Goal: Task Accomplishment & Management: Complete application form

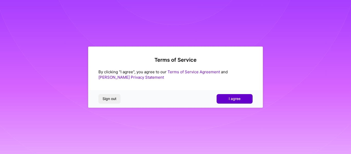
click at [218, 100] on button "I agree" at bounding box center [234, 98] width 36 height 9
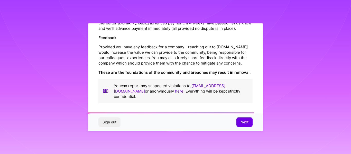
scroll to position [620, 0]
click at [239, 122] on button "Next" at bounding box center [244, 121] width 16 height 9
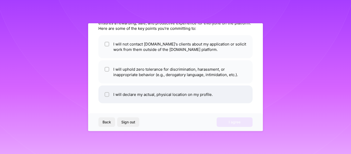
scroll to position [23, 0]
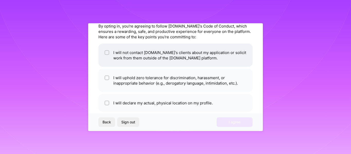
click at [108, 53] on input "checkbox" at bounding box center [107, 53] width 4 height 4
checkbox input "true"
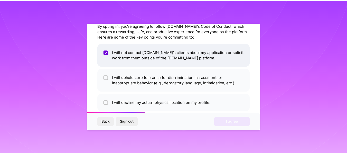
scroll to position [31, 0]
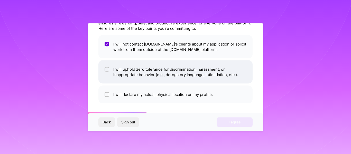
click at [99, 72] on li "I will uphold zero tolerance for discrimination, harassment, or inappropriate b…" at bounding box center [175, 71] width 154 height 23
checkbox input "true"
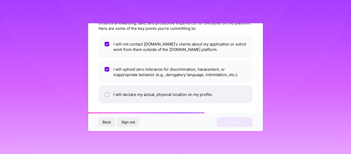
click at [106, 94] on input "checkbox" at bounding box center [107, 95] width 4 height 4
checkbox input "true"
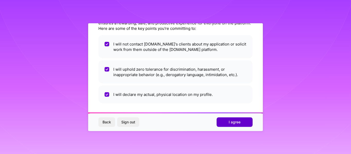
click at [233, 124] on button "I agree" at bounding box center [234, 121] width 36 height 9
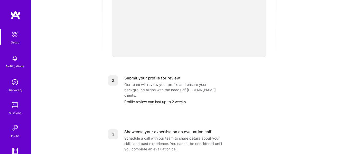
scroll to position [171, 0]
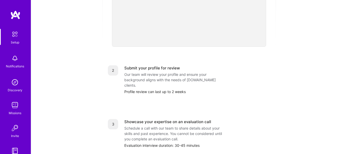
click at [154, 73] on div "Our team will review your profile and ensure your background aligns with the ne…" at bounding box center [175, 80] width 103 height 16
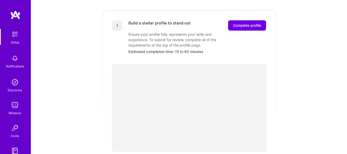
scroll to position [48, 0]
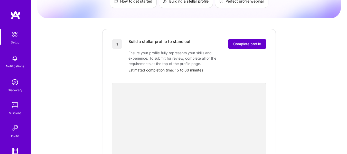
click at [254, 41] on span "Complete profile" at bounding box center [247, 43] width 28 height 5
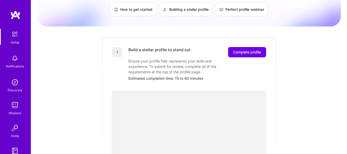
scroll to position [14, 0]
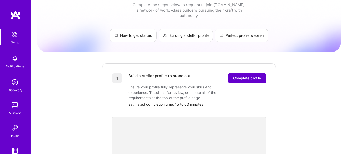
click at [242, 75] on span "Complete profile" at bounding box center [247, 77] width 28 height 5
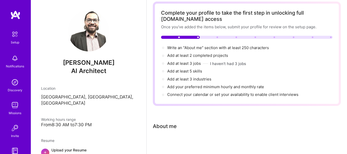
scroll to position [26, 0]
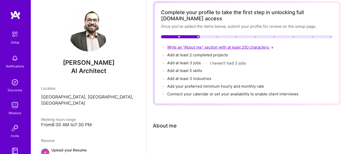
click at [179, 47] on span "Write an "About me" section with at least 250 characters →" at bounding box center [220, 47] width 107 height 5
select select "US"
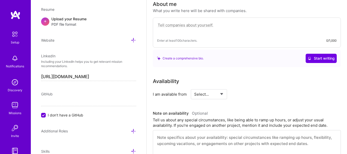
scroll to position [147, 0]
paste textarea "As a passionate AI enthusiast and dedicated researcher, I am a seasoned profess…"
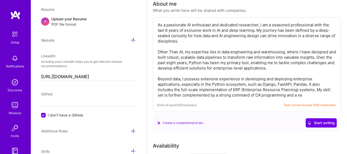
click at [302, 59] on textarea "As a passionate AI enthusiast and dedicated researcher, I am a seasoned profess…" at bounding box center [246, 60] width 179 height 76
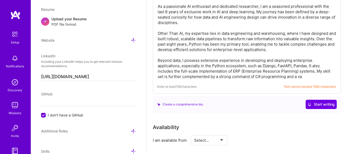
scroll to position [156, 0]
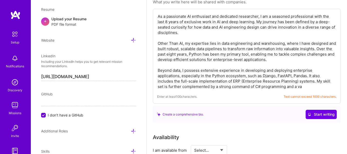
click at [265, 60] on textarea "As a passionate AI enthusiast and dedicated researcher, I am a seasoned profess…" at bounding box center [246, 51] width 179 height 76
drag, startPoint x: 315, startPoint y: 47, endPoint x: 256, endPoint y: 47, distance: 59.5
click at [256, 47] on textarea "As a passionate AI enthusiast and dedicated researcher, I am a seasoned profess…" at bounding box center [246, 51] width 179 height 76
click at [225, 49] on textarea "As a passionate AI enthusiast and dedicated researcher, I am a seasoned profess…" at bounding box center [246, 51] width 179 height 76
click at [197, 33] on textarea "As a passionate AI enthusiast and dedicated researcher, I am a seasoned profess…" at bounding box center [246, 51] width 179 height 76
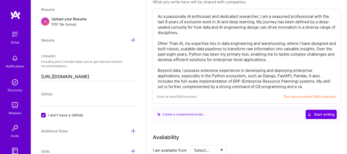
drag, startPoint x: 256, startPoint y: 20, endPoint x: 256, endPoint y: 33, distance: 13.6
click at [256, 33] on textarea "As a passionate AI enthusiast and dedicated researcher, I am a seasoned profess…" at bounding box center [246, 51] width 179 height 76
click at [254, 33] on textarea "As a passionate AI enthusiast and dedicated researcher, I am a seasoned profess…" at bounding box center [246, 51] width 179 height 76
click at [297, 27] on textarea "As a passionate AI enthusiast and dedicated researcher, I am a seasoned profess…" at bounding box center [246, 51] width 179 height 76
click at [302, 27] on textarea "As a passionate AI enthusiast and dedicated researcher, I am a seasoned profess…" at bounding box center [246, 51] width 179 height 76
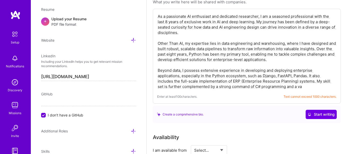
drag, startPoint x: 306, startPoint y: 27, endPoint x: 336, endPoint y: 28, distance: 29.8
click at [336, 28] on textarea "As a passionate AI enthusiast and dedicated researcher, I am a seasoned profess…" at bounding box center [246, 51] width 179 height 76
click at [253, 48] on textarea "As a passionate AI enthusiast and dedicated researcher, I am a seasoned profess…" at bounding box center [246, 51] width 179 height 76
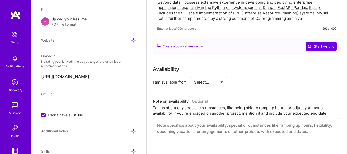
scroll to position [224, 0]
type textarea "As a passionate AI enthusiast and dedicated researcher, I am a seasoned profess…"
click at [203, 80] on select "Select... Right Now Future Date Not Available" at bounding box center [209, 81] width 30 height 13
select select "Right Now"
click at [194, 75] on select "Select... Right Now Future Date Not Available" at bounding box center [209, 81] width 30 height 13
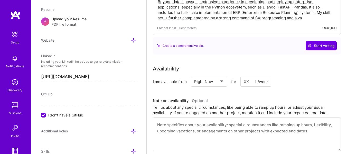
click at [250, 84] on input at bounding box center [255, 81] width 31 height 10
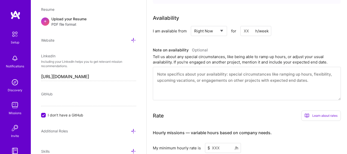
scroll to position [267, 0]
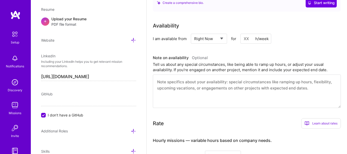
click at [169, 89] on textarea at bounding box center [247, 90] width 188 height 33
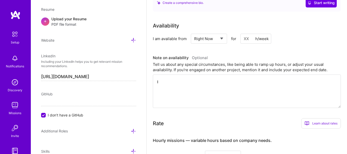
type textarea "I"
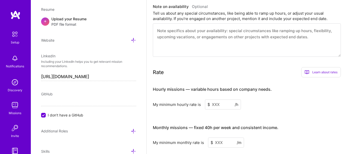
scroll to position [319, 0]
click at [212, 103] on input at bounding box center [223, 104] width 36 height 10
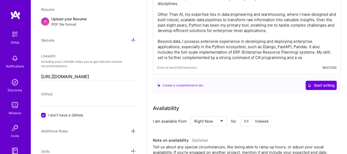
scroll to position [190, 0]
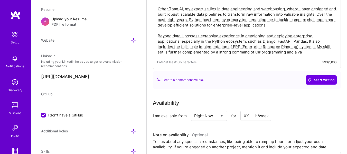
click at [194, 81] on div "Create a comprehensive bio." at bounding box center [180, 79] width 47 height 5
click at [325, 79] on span "Start writing" at bounding box center [320, 79] width 27 height 5
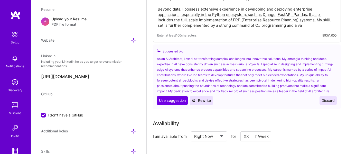
scroll to position [216, 0]
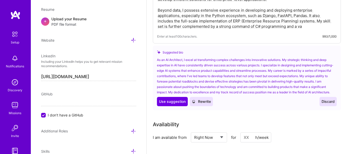
click at [329, 103] on span "Discard" at bounding box center [327, 101] width 13 height 5
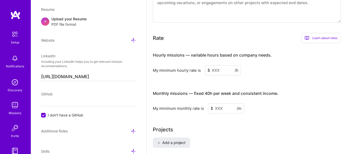
scroll to position [353, 0]
click at [211, 70] on input at bounding box center [223, 70] width 36 height 10
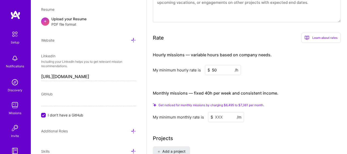
click at [206, 73] on input "50" at bounding box center [223, 70] width 36 height 10
type input "5"
type input "60"
click at [215, 118] on input at bounding box center [226, 117] width 36 height 10
click at [218, 69] on input "60" at bounding box center [223, 70] width 36 height 10
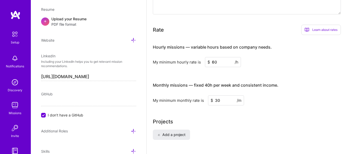
type input "3"
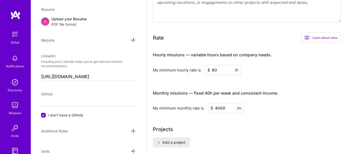
type input "4000"
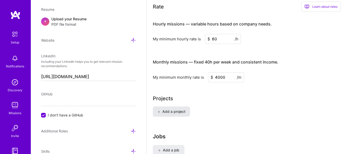
scroll to position [378, 0]
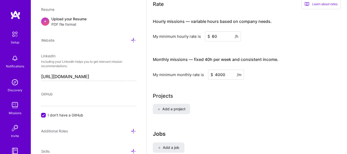
click at [216, 75] on input "4000" at bounding box center [226, 75] width 36 height 10
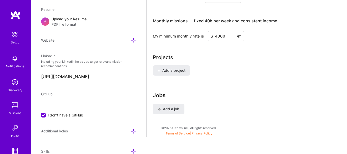
scroll to position [422, 0]
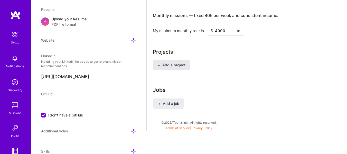
click at [169, 66] on span "Add a project" at bounding box center [171, 64] width 28 height 5
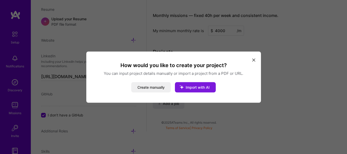
click at [189, 88] on span "Import with AI" at bounding box center [198, 87] width 24 height 4
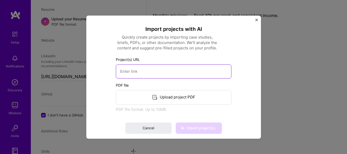
click at [134, 72] on input at bounding box center [174, 71] width 116 height 14
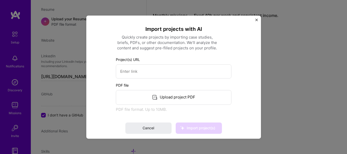
click at [155, 99] on icon at bounding box center [155, 97] width 6 height 6
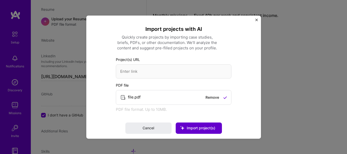
click at [181, 127] on icon at bounding box center [182, 127] width 13 height 13
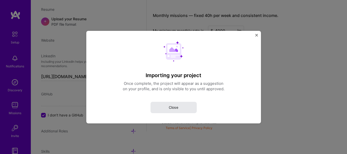
click at [169, 105] on span "Close" at bounding box center [173, 106] width 9 height 5
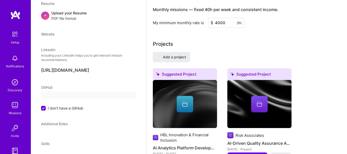
select select "US"
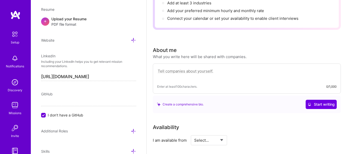
scroll to position [94, 0]
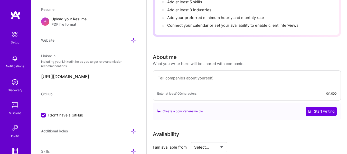
click at [195, 75] on textarea at bounding box center [246, 81] width 179 height 12
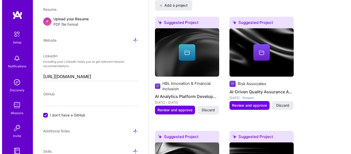
scroll to position [428, 0]
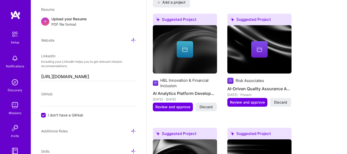
click at [180, 48] on div at bounding box center [185, 49] width 16 height 16
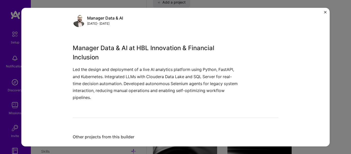
scroll to position [78, 0]
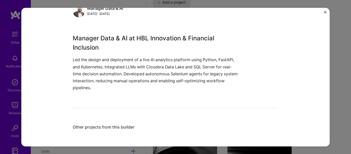
click at [141, 88] on p "Led the design and deployment of a live AI analytics platform using Python, Fas…" at bounding box center [156, 73] width 167 height 35
click at [135, 81] on p "Led the design and deployment of a live AI analytics platform using Python, Fas…" at bounding box center [156, 73] width 167 height 35
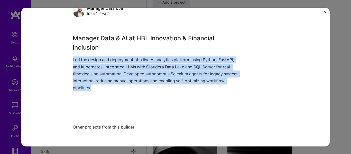
click at [135, 81] on p "Led the design and deployment of a live AI analytics platform using Python, Fas…" at bounding box center [156, 73] width 167 height 35
click at [110, 82] on p "Led the design and deployment of a live AI analytics platform using Python, Fas…" at bounding box center [156, 73] width 167 height 35
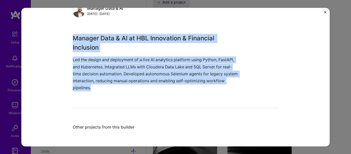
drag, startPoint x: 71, startPoint y: 37, endPoint x: 117, endPoint y: 91, distance: 70.6
click at [117, 91] on div "Manager Data & AI at HBL Innovation & Financial Inclusion Led the design and de…" at bounding box center [156, 62] width 167 height 57
copy div "Manager Data & AI at HBL Innovation & Financial Inclusion Led the design and de…"
click at [325, 13] on button "Close" at bounding box center [325, 13] width 3 height 5
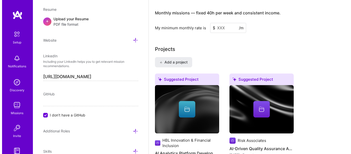
scroll to position [359, 0]
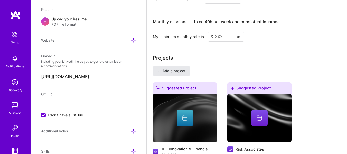
click at [171, 71] on span "Add a project" at bounding box center [171, 70] width 28 height 5
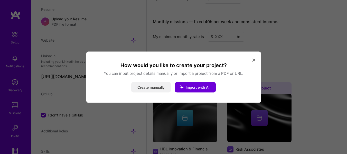
click at [156, 87] on button "Create manually" at bounding box center [151, 87] width 40 height 10
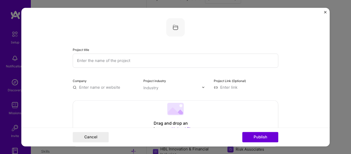
click at [109, 61] on input "text" at bounding box center [175, 60] width 205 height 14
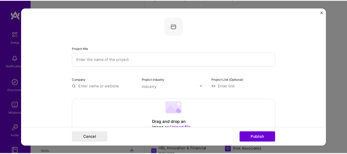
scroll to position [0, 0]
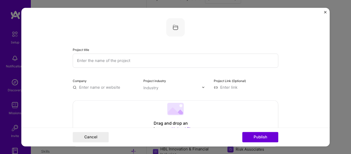
click at [323, 12] on form "Project title Company Project industry Industry Project Link (Optional) Drag an…" at bounding box center [175, 77] width 308 height 138
click at [324, 12] on img "Close" at bounding box center [325, 12] width 3 height 3
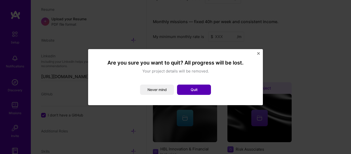
click at [182, 91] on button "Quit" at bounding box center [194, 89] width 34 height 10
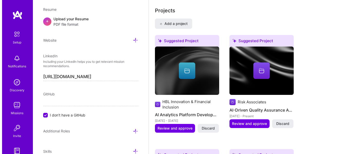
scroll to position [411, 0]
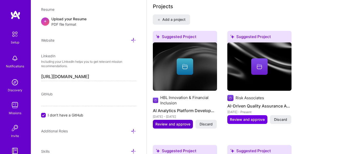
click at [181, 124] on span "Review and approve" at bounding box center [172, 123] width 35 height 5
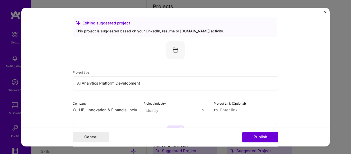
scroll to position [0, 0]
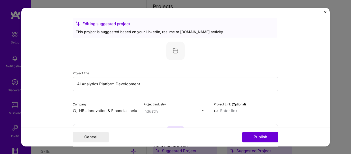
click at [74, 84] on input "AI Analytics Platform Development" at bounding box center [175, 84] width 205 height 14
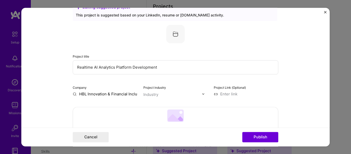
scroll to position [17, 0]
type input "Realtime AI Analytics Platform Development"
click at [136, 95] on div "Company HBL Innovation & Financial Inclusion Project industry Industry Project …" at bounding box center [175, 90] width 205 height 12
click at [134, 93] on input "HBL Innovation & Financial Inclusion" at bounding box center [105, 93] width 64 height 5
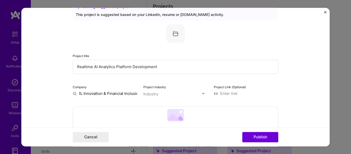
click at [133, 93] on input "HBL Innovation & Financial Inclusion" at bounding box center [105, 93] width 64 height 5
click at [151, 93] on div "Industry" at bounding box center [150, 93] width 15 height 5
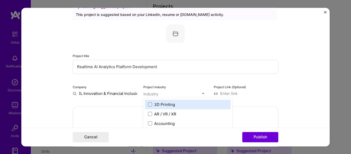
scroll to position [0, 0]
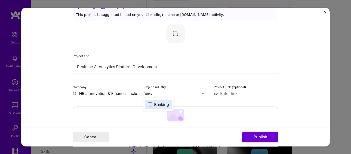
type input "Banki"
click at [148, 105] on span at bounding box center [150, 104] width 4 height 4
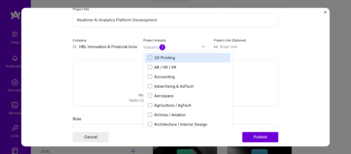
scroll to position [85, 0]
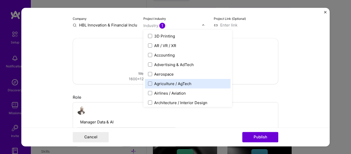
click at [92, 51] on div "Drag and drop an image or Upload file Upload file We recommend uploading at lea…" at bounding box center [175, 61] width 205 height 46
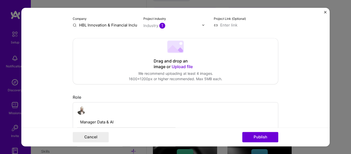
click at [176, 66] on span "Upload file" at bounding box center [181, 66] width 21 height 5
drag, startPoint x: 124, startPoint y: 59, endPoint x: 116, endPoint y: 46, distance: 15.5
click at [116, 46] on div "Drag and drop an image or Upload file Upload file We recommend uploading at lea…" at bounding box center [175, 61] width 205 height 46
click at [182, 68] on span "Upload file" at bounding box center [181, 66] width 21 height 5
click at [181, 64] on span "Upload file" at bounding box center [181, 66] width 21 height 5
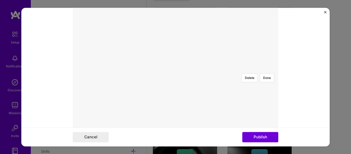
scroll to position [128, 0]
click at [265, 76] on button "Done" at bounding box center [267, 80] width 14 height 9
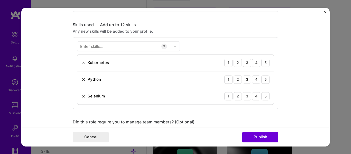
scroll to position [368, 0]
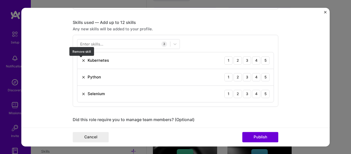
click at [83, 62] on img at bounding box center [83, 60] width 4 height 4
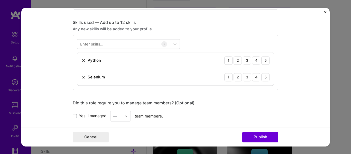
click at [126, 115] on img at bounding box center [125, 115] width 3 height 3
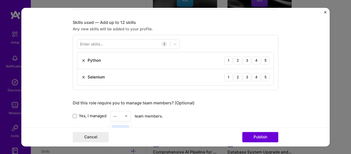
scroll to position [483, 0]
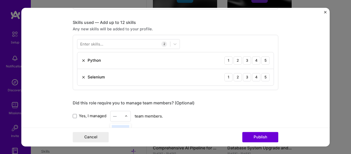
click at [126, 116] on img at bounding box center [125, 115] width 3 height 3
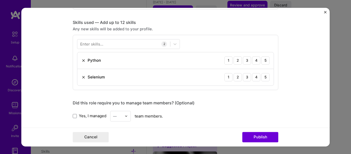
click at [116, 116] on input "text" at bounding box center [117, 115] width 9 height 5
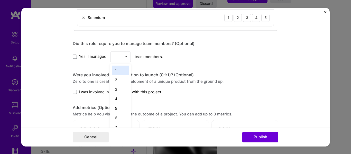
scroll to position [436, 0]
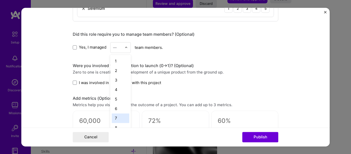
click at [116, 118] on div "7" at bounding box center [120, 117] width 17 height 9
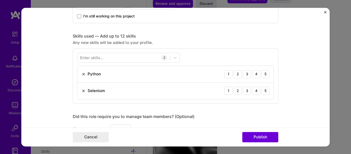
scroll to position [351, 0]
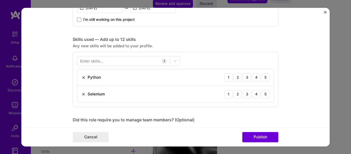
click at [89, 62] on div "Enter skills..." at bounding box center [91, 60] width 23 height 5
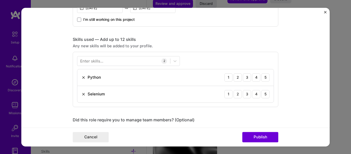
click at [98, 63] on div "Enter skills..." at bounding box center [91, 60] width 23 height 5
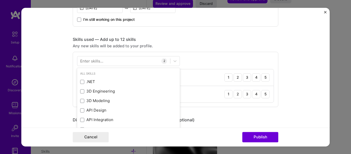
click at [98, 62] on div "Enter skills..." at bounding box center [91, 60] width 23 height 5
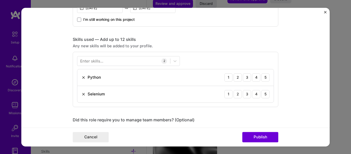
click at [98, 62] on div "Enter skills..." at bounding box center [91, 60] width 23 height 5
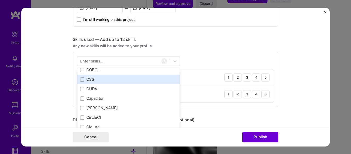
scroll to position [590, 0]
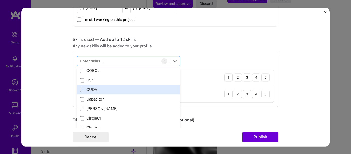
scroll to position [6, 0]
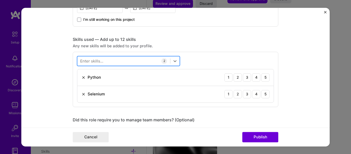
click at [102, 59] on div at bounding box center [123, 60] width 93 height 8
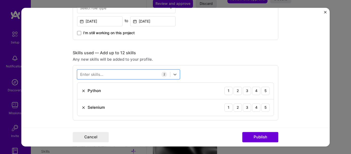
scroll to position [334, 0]
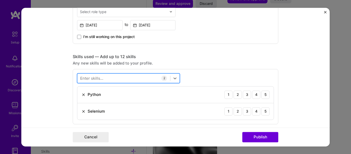
click at [122, 74] on div at bounding box center [123, 78] width 93 height 8
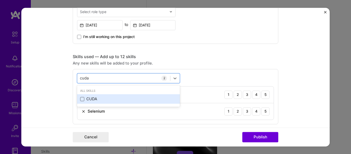
click at [81, 100] on span at bounding box center [82, 99] width 4 height 4
click at [0, 0] on input "checkbox" at bounding box center [0, 0] width 0 height 0
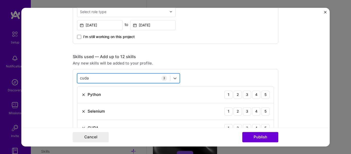
click at [90, 77] on div "cuda cuda" at bounding box center [123, 78] width 93 height 8
type input "c"
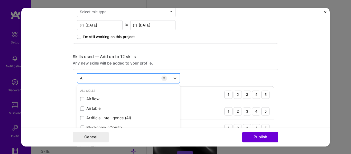
type input "A"
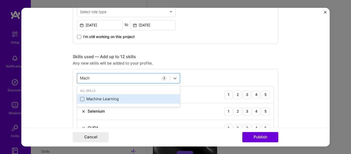
click at [80, 99] on span at bounding box center [82, 99] width 4 height 4
click at [0, 0] on input "checkbox" at bounding box center [0, 0] width 0 height 0
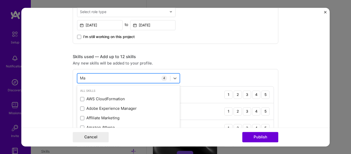
type input "M"
type input "L"
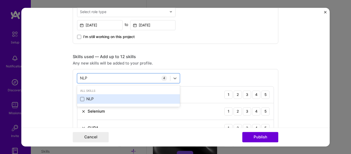
click at [80, 100] on span at bounding box center [82, 99] width 4 height 4
click at [0, 0] on input "checkbox" at bounding box center [0, 0] width 0 height 0
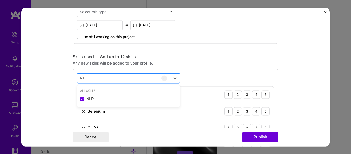
type input "N"
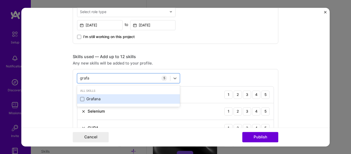
click at [80, 100] on span at bounding box center [82, 99] width 4 height 4
click at [0, 0] on input "checkbox" at bounding box center [0, 0] width 0 height 0
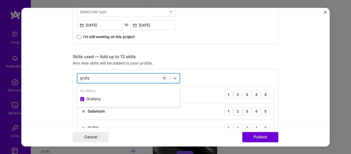
click at [101, 78] on div "grafa grafa" at bounding box center [123, 78] width 93 height 8
type input "g"
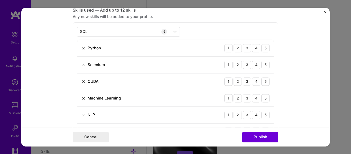
scroll to position [387, 0]
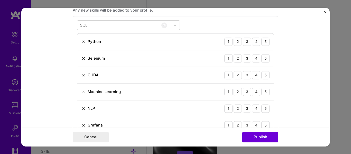
click at [96, 24] on div "SQL SQL" at bounding box center [123, 25] width 93 height 8
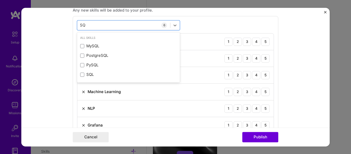
type input "S"
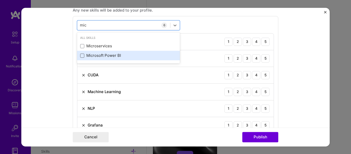
click at [80, 56] on span at bounding box center [82, 55] width 4 height 4
click at [0, 0] on input "checkbox" at bounding box center [0, 0] width 0 height 0
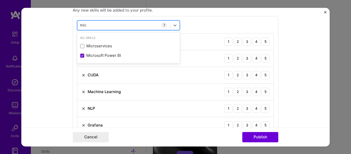
click at [95, 25] on div "mic mic" at bounding box center [123, 25] width 93 height 8
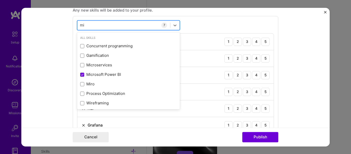
type input "m"
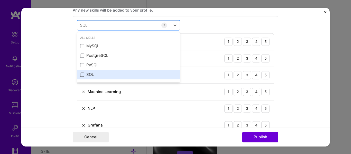
click at [80, 76] on span at bounding box center [82, 74] width 4 height 4
click at [0, 0] on input "checkbox" at bounding box center [0, 0] width 0 height 0
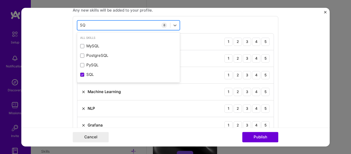
type input "S"
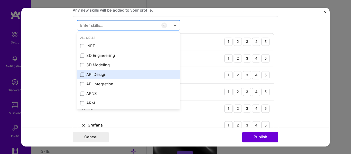
click at [80, 74] on span at bounding box center [82, 74] width 4 height 4
click at [0, 0] on input "checkbox" at bounding box center [0, 0] width 0 height 0
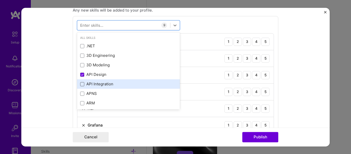
click at [80, 84] on span at bounding box center [82, 84] width 4 height 4
click at [0, 0] on input "checkbox" at bounding box center [0, 0] width 0 height 0
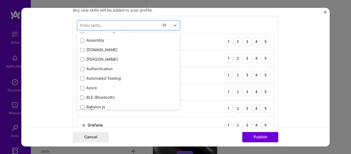
scroll to position [377, 0]
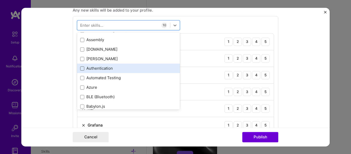
click at [80, 68] on span at bounding box center [82, 68] width 4 height 4
click at [0, 0] on input "checkbox" at bounding box center [0, 0] width 0 height 0
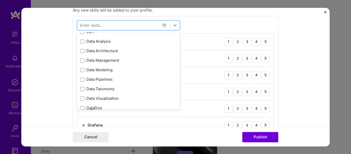
scroll to position [813, 0]
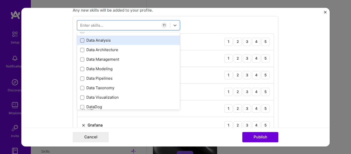
click at [80, 40] on span at bounding box center [82, 40] width 4 height 4
click at [0, 0] on input "checkbox" at bounding box center [0, 0] width 0 height 0
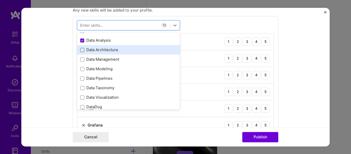
click at [80, 52] on span at bounding box center [82, 50] width 4 height 4
click at [0, 0] on input "checkbox" at bounding box center [0, 0] width 0 height 0
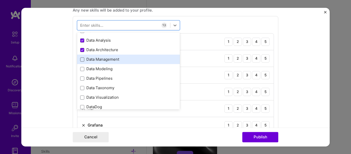
click at [80, 59] on span at bounding box center [82, 59] width 4 height 4
click at [0, 0] on input "checkbox" at bounding box center [0, 0] width 0 height 0
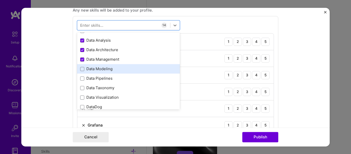
click at [80, 71] on label at bounding box center [82, 69] width 4 height 4
click at [0, 0] on input "checkbox" at bounding box center [0, 0] width 0 height 0
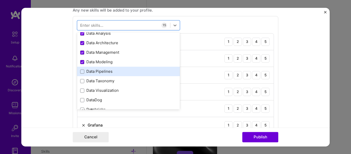
scroll to position [821, 0]
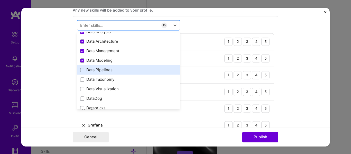
click at [80, 68] on span at bounding box center [82, 70] width 4 height 4
click at [0, 0] on input "checkbox" at bounding box center [0, 0] width 0 height 0
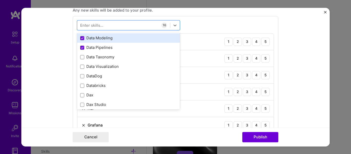
scroll to position [847, 0]
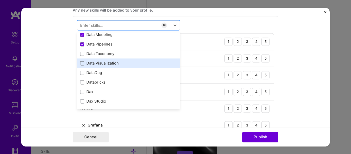
click at [80, 62] on span at bounding box center [82, 63] width 4 height 4
click at [0, 0] on input "checkbox" at bounding box center [0, 0] width 0 height 0
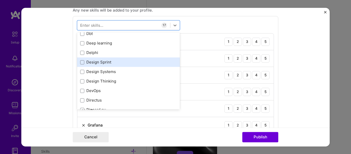
scroll to position [933, 0]
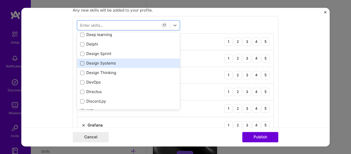
click at [80, 64] on span at bounding box center [82, 63] width 4 height 4
click at [0, 0] on input "checkbox" at bounding box center [0, 0] width 0 height 0
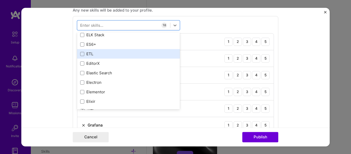
scroll to position [1052, 0]
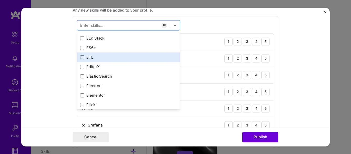
click at [81, 56] on span at bounding box center [82, 57] width 4 height 4
click at [0, 0] on input "checkbox" at bounding box center [0, 0] width 0 height 0
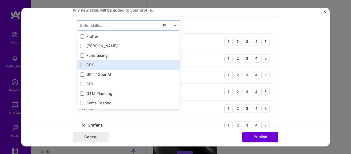
scroll to position [1283, 0]
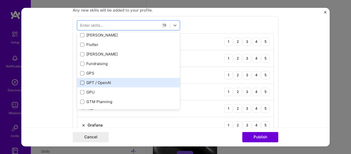
click at [80, 82] on span at bounding box center [82, 83] width 4 height 4
click at [0, 0] on input "checkbox" at bounding box center [0, 0] width 0 height 0
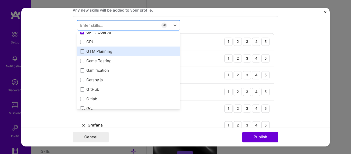
scroll to position [1335, 0]
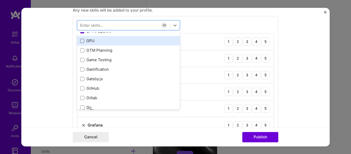
click at [80, 41] on span at bounding box center [82, 41] width 4 height 4
click at [0, 0] on input "checkbox" at bounding box center [0, 0] width 0 height 0
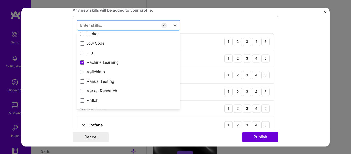
scroll to position [1831, 0]
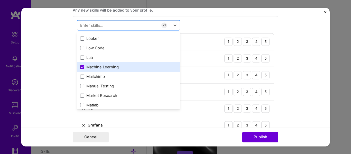
click at [81, 67] on icon at bounding box center [82, 67] width 3 height 2
click at [0, 0] on input "checkbox" at bounding box center [0, 0] width 0 height 0
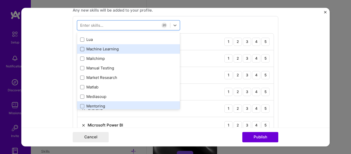
scroll to position [1848, 0]
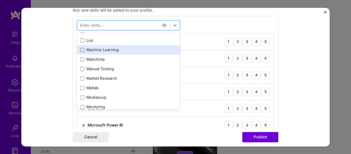
click at [80, 49] on span at bounding box center [82, 50] width 4 height 4
click at [0, 0] on input "checkbox" at bounding box center [0, 0] width 0 height 0
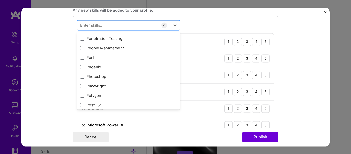
scroll to position [2242, 0]
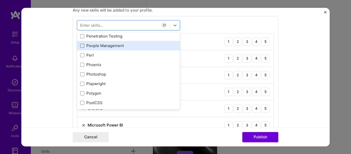
click at [80, 46] on span at bounding box center [82, 46] width 4 height 4
click at [0, 0] on input "checkbox" at bounding box center [0, 0] width 0 height 0
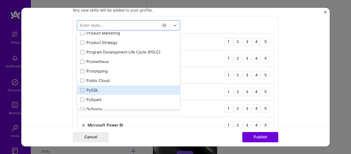
scroll to position [2404, 0]
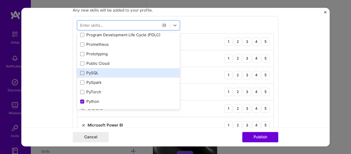
click at [80, 72] on span at bounding box center [82, 73] width 4 height 4
click at [0, 0] on input "checkbox" at bounding box center [0, 0] width 0 height 0
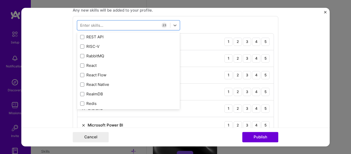
scroll to position [2507, 0]
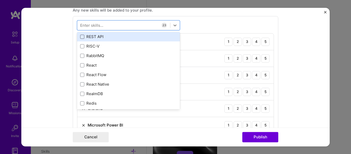
click at [81, 36] on span at bounding box center [82, 37] width 4 height 4
click at [0, 0] on input "checkbox" at bounding box center [0, 0] width 0 height 0
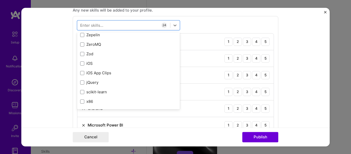
scroll to position [3525, 0]
click at [214, 85] on div "NLP 1 2 3 4 5" at bounding box center [175, 91] width 196 height 17
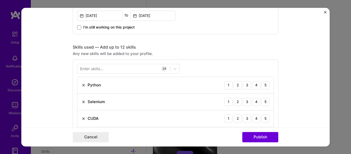
scroll to position [352, 0]
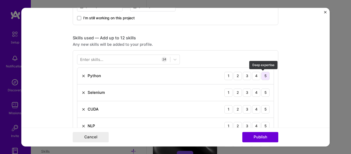
click at [263, 74] on div "5" at bounding box center [265, 76] width 8 height 8
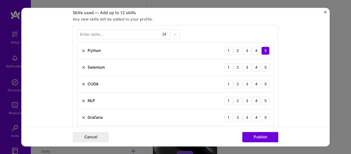
scroll to position [378, 0]
click at [253, 69] on div "4" at bounding box center [256, 67] width 8 height 8
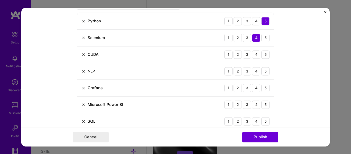
scroll to position [412, 0]
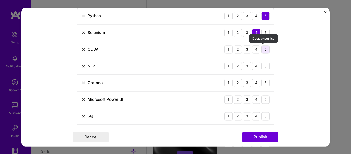
click at [265, 52] on div "5" at bounding box center [265, 49] width 8 height 8
click at [255, 66] on div "4" at bounding box center [256, 66] width 8 height 8
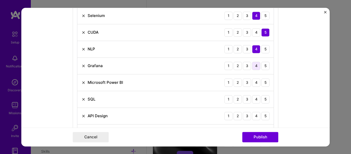
scroll to position [429, 0]
click at [254, 66] on div "4" at bounding box center [256, 65] width 8 height 8
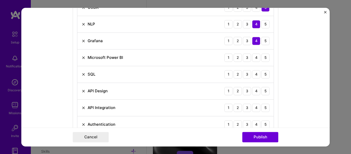
scroll to position [455, 0]
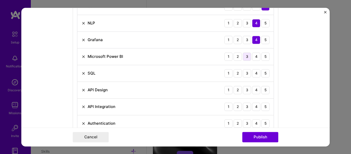
click at [245, 58] on div "3" at bounding box center [247, 56] width 8 height 8
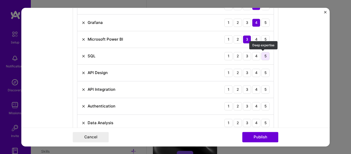
click at [265, 56] on div "5" at bounding box center [265, 56] width 8 height 8
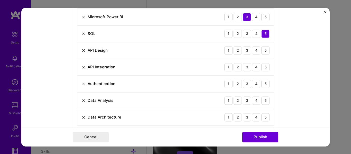
scroll to position [498, 0]
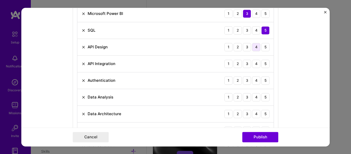
click at [255, 49] on div "4" at bounding box center [256, 47] width 8 height 8
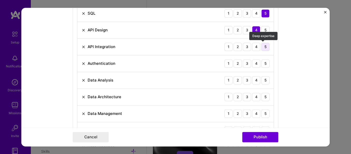
click at [261, 50] on div "5" at bounding box center [265, 47] width 8 height 8
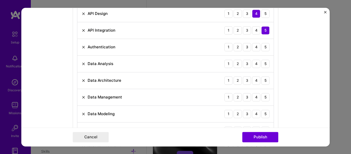
scroll to position [532, 0]
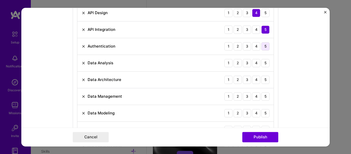
click at [261, 47] on div "5" at bounding box center [265, 46] width 8 height 8
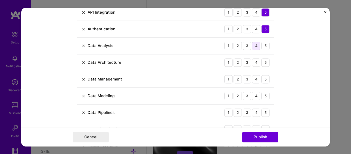
click at [253, 46] on div "4" at bounding box center [256, 46] width 8 height 8
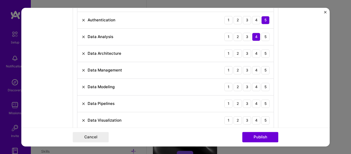
scroll to position [566, 0]
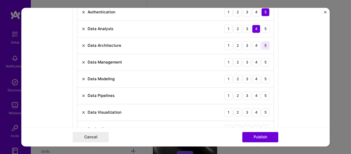
click at [263, 46] on div "5" at bounding box center [265, 45] width 8 height 8
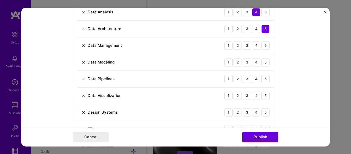
scroll to position [583, 0]
click at [263, 46] on div "5" at bounding box center [265, 45] width 8 height 8
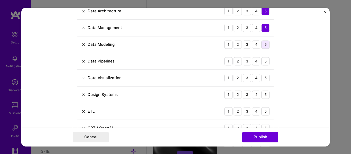
click at [263, 46] on div "5" at bounding box center [265, 44] width 8 height 8
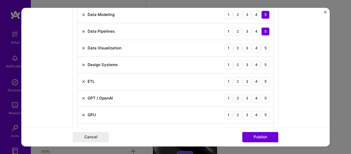
scroll to position [635, 0]
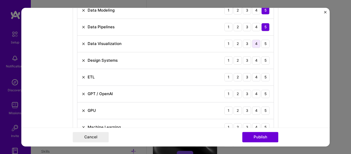
click at [255, 46] on div "4" at bounding box center [256, 44] width 8 height 8
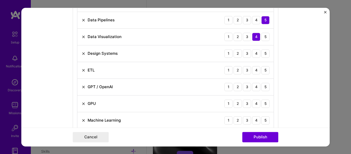
scroll to position [652, 0]
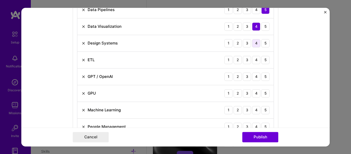
click at [255, 44] on div "4" at bounding box center [256, 43] width 8 height 8
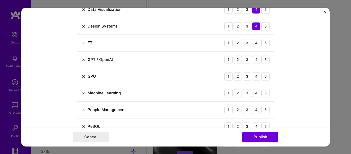
click at [255, 44] on div "4" at bounding box center [256, 43] width 8 height 8
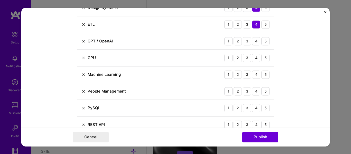
scroll to position [695, 0]
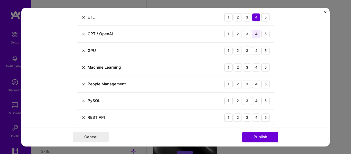
click at [254, 33] on div "4" at bounding box center [256, 34] width 8 height 8
click at [261, 49] on div "5" at bounding box center [265, 50] width 8 height 8
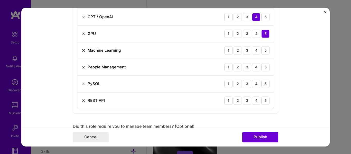
scroll to position [712, 0]
click at [254, 49] on div "4" at bounding box center [256, 50] width 8 height 8
click at [81, 51] on img at bounding box center [83, 50] width 4 height 4
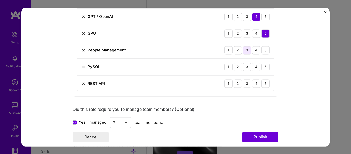
click at [245, 50] on div "3" at bounding box center [247, 50] width 8 height 8
click at [254, 67] on div "4" at bounding box center [256, 67] width 8 height 8
click at [255, 84] on div "4" at bounding box center [256, 83] width 8 height 8
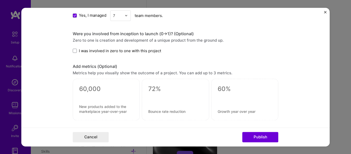
scroll to position [823, 0]
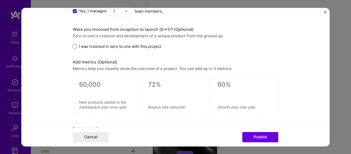
click at [74, 47] on span at bounding box center [75, 46] width 4 height 4
click at [0, 0] on input "I was involved in zero to one with this project" at bounding box center [0, 0] width 0 height 0
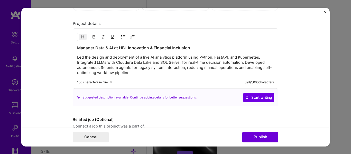
scroll to position [934, 0]
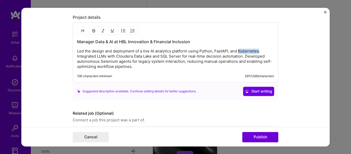
drag, startPoint x: 237, startPoint y: 52, endPoint x: 257, endPoint y: 52, distance: 20.8
click at [257, 52] on p "Led the design and deployment of a live AI analytics platform using Python, Fas…" at bounding box center [175, 59] width 197 height 21
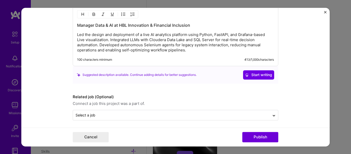
scroll to position [953, 0]
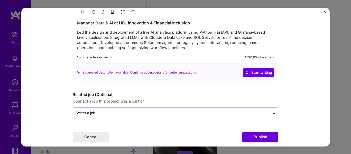
click at [135, 111] on input "text" at bounding box center [170, 112] width 191 height 5
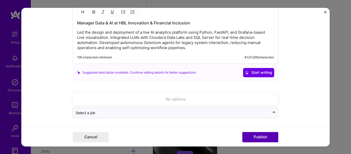
click at [254, 134] on button "Publish" at bounding box center [260, 137] width 36 height 10
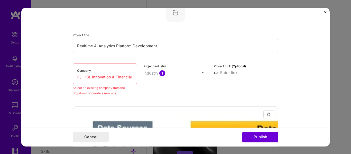
scroll to position [34, 0]
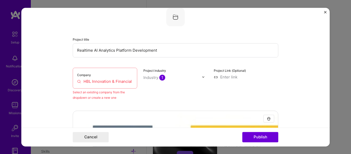
click at [111, 80] on input "HBL Innovation & Financial Inclusion" at bounding box center [105, 81] width 56 height 5
click at [114, 80] on input "HBL Innovation & Financial Inclusion" at bounding box center [105, 81] width 56 height 5
click at [79, 81] on input "HBL Innovation & Financial Inclusion" at bounding box center [105, 81] width 56 height 5
click at [78, 81] on input "HBL Innovation & Financial Inclusion" at bounding box center [105, 81] width 56 height 5
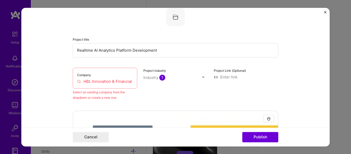
click at [78, 81] on input "HBL Innovation & Financial Inclusion" at bounding box center [105, 81] width 56 height 5
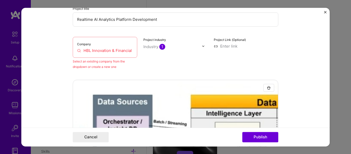
scroll to position [68, 0]
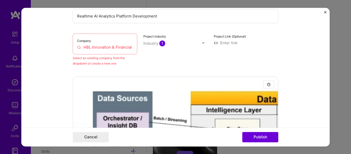
click at [77, 49] on input "HBL Innovation & Financial Inclusion" at bounding box center [105, 46] width 56 height 5
click at [79, 48] on input "HBL Innovation & Financial Inclusion" at bounding box center [105, 46] width 56 height 5
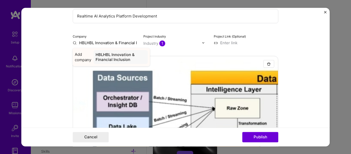
type input "HBLHBL Innovation & Financial Inclusion"
click at [114, 55] on div "HBLHBL Innovation & Financial Inclusion" at bounding box center [120, 57] width 54 height 14
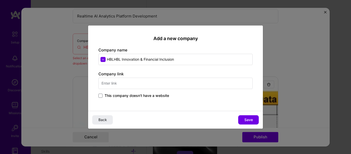
click at [111, 84] on input "text" at bounding box center [175, 83] width 154 height 11
type input "www.hbl.com"
click at [240, 118] on button "Save" at bounding box center [248, 119] width 21 height 9
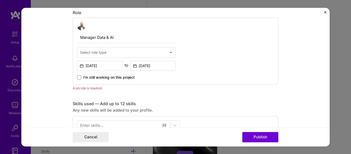
scroll to position [307, 0]
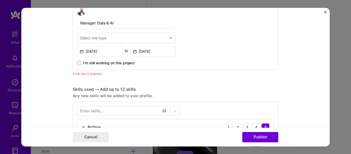
click at [165, 40] on div "Select role type" at bounding box center [123, 38] width 92 height 10
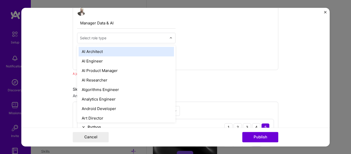
click at [133, 38] on input "text" at bounding box center [123, 37] width 87 height 5
type input "data"
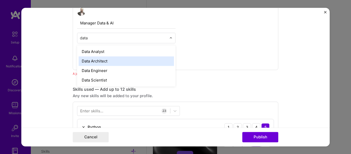
click at [129, 62] on div "Data Architect" at bounding box center [126, 60] width 95 height 9
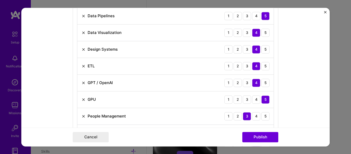
scroll to position [650, 0]
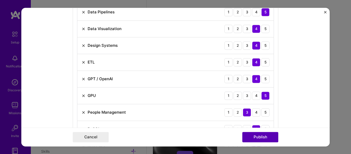
click at [251, 138] on button "Publish" at bounding box center [260, 137] width 36 height 10
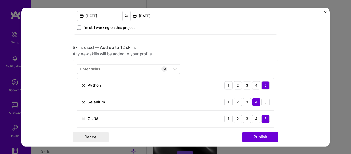
scroll to position [320, 0]
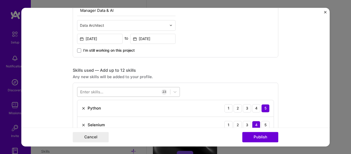
click at [125, 88] on div at bounding box center [123, 91] width 93 height 8
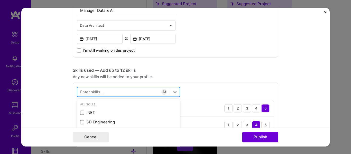
scroll to position [565, 0]
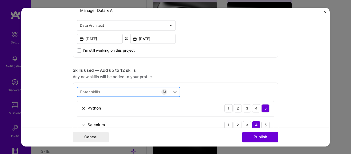
click at [125, 88] on div at bounding box center [123, 91] width 93 height 8
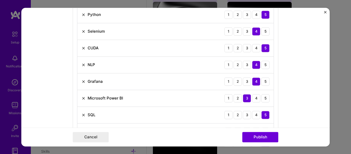
scroll to position [414, 0]
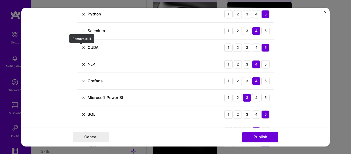
click at [82, 46] on img at bounding box center [83, 47] width 4 height 4
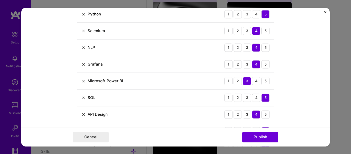
click at [81, 47] on img at bounding box center [83, 47] width 4 height 4
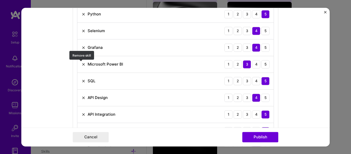
click at [81, 64] on img at bounding box center [83, 64] width 4 height 4
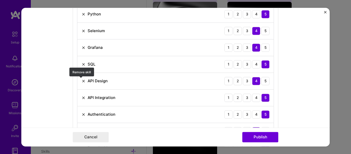
click at [82, 81] on img at bounding box center [83, 81] width 4 height 4
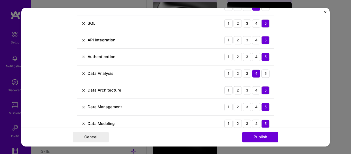
scroll to position [457, 0]
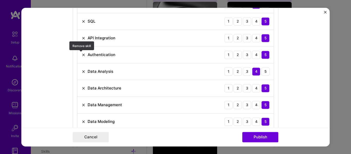
click at [81, 55] on img at bounding box center [83, 55] width 4 height 4
click at [81, 53] on img at bounding box center [83, 55] width 4 height 4
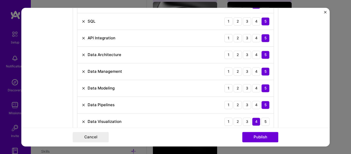
click at [81, 70] on img at bounding box center [83, 71] width 4 height 4
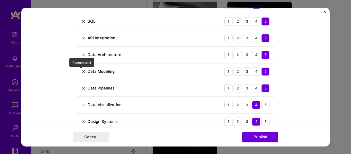
click at [81, 72] on img at bounding box center [83, 71] width 4 height 4
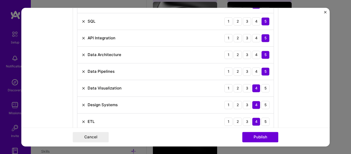
click at [82, 102] on div "Design Systems" at bounding box center [99, 104] width 36 height 5
click at [82, 104] on img at bounding box center [83, 105] width 4 height 4
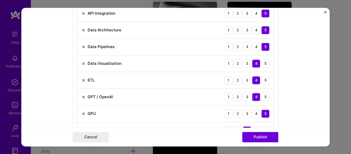
scroll to position [483, 0]
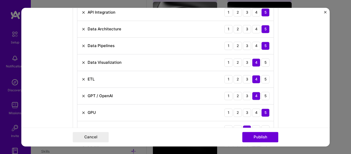
click at [81, 81] on img at bounding box center [83, 79] width 4 height 4
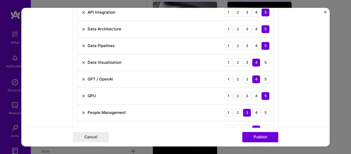
click at [81, 113] on img at bounding box center [83, 112] width 4 height 4
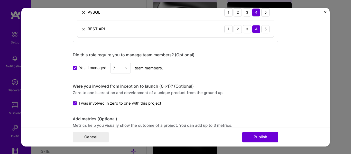
scroll to position [585, 0]
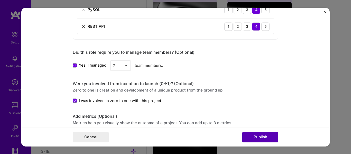
click at [249, 139] on button "Publish" at bounding box center [260, 137] width 36 height 10
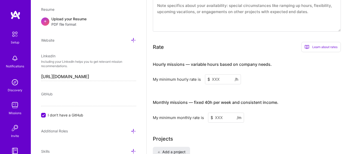
scroll to position [269, 0]
